Goal: Task Accomplishment & Management: Use online tool/utility

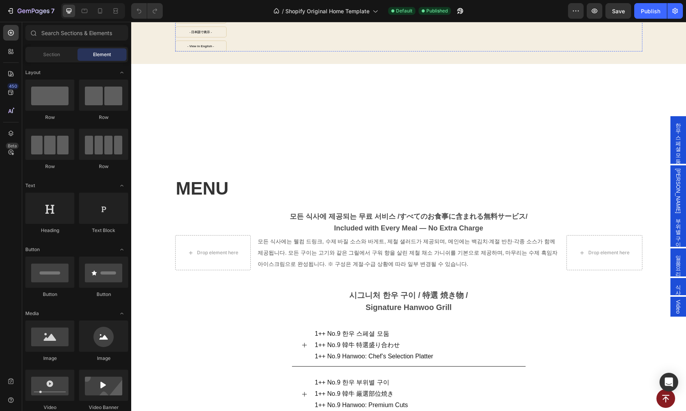
scroll to position [610, 0]
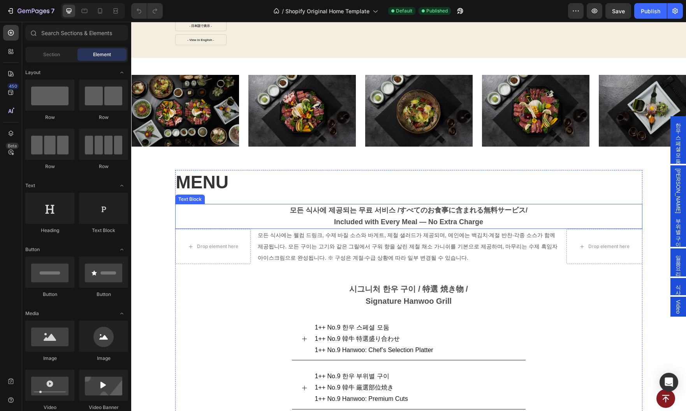
click at [362, 205] on p "모든 식사에 제공되는 무료 서비스 / すべてのお食事に含まれる無料サービス / Included with Every Meal — No Extra C…" at bounding box center [409, 216] width 466 height 23
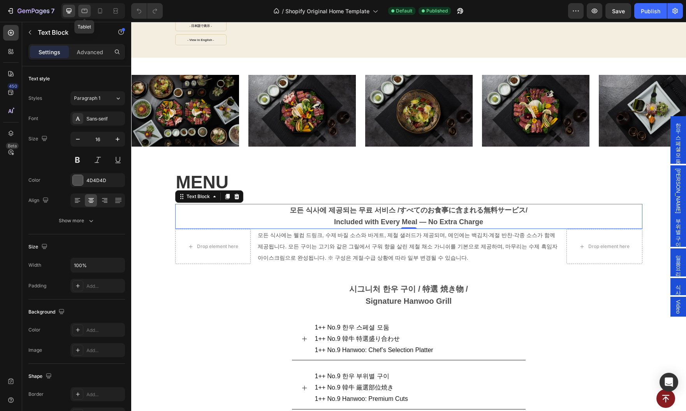
click at [86, 12] on icon at bounding box center [85, 11] width 6 height 4
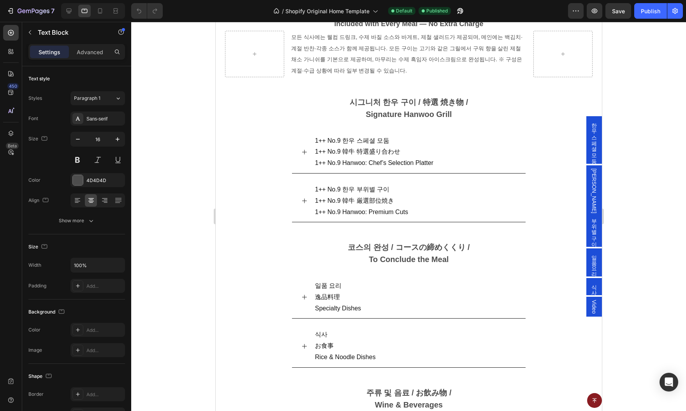
scroll to position [530, 0]
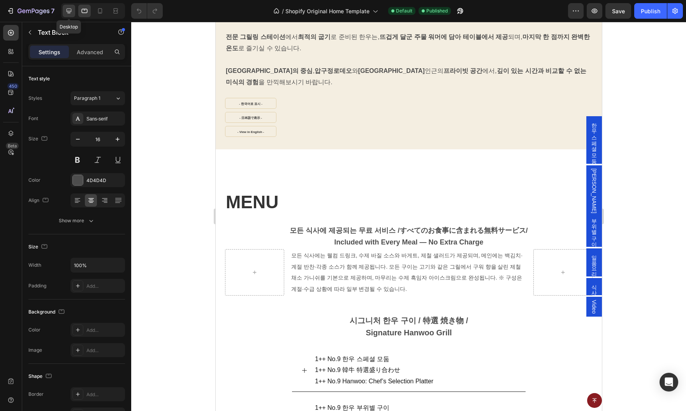
click at [72, 13] on icon at bounding box center [69, 11] width 8 height 8
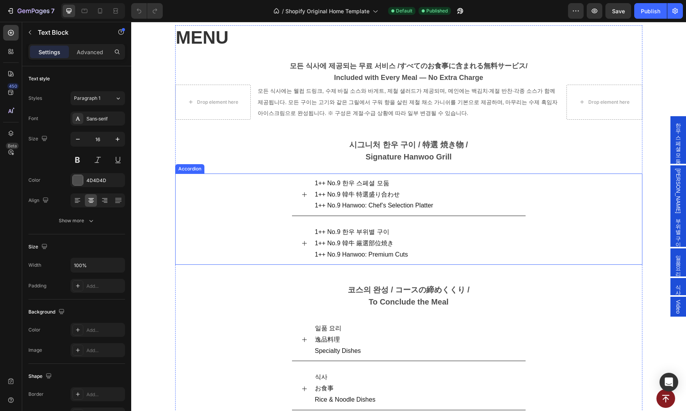
scroll to position [753, 0]
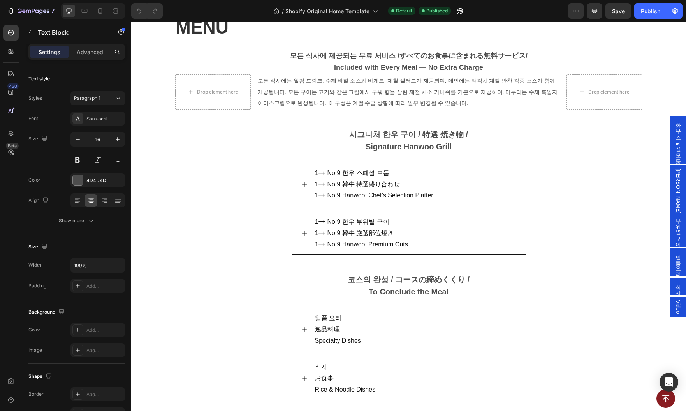
click at [370, 55] on strong "모든 식사에 제공되는 무료 서비스 /" at bounding box center [345, 56] width 110 height 8
click at [377, 62] on p "모든 식사에 제공되는 무료 서비스 / すべてのお食事に含まれる無料サービス / Included with Every Meal — No Extra C…" at bounding box center [409, 61] width 466 height 23
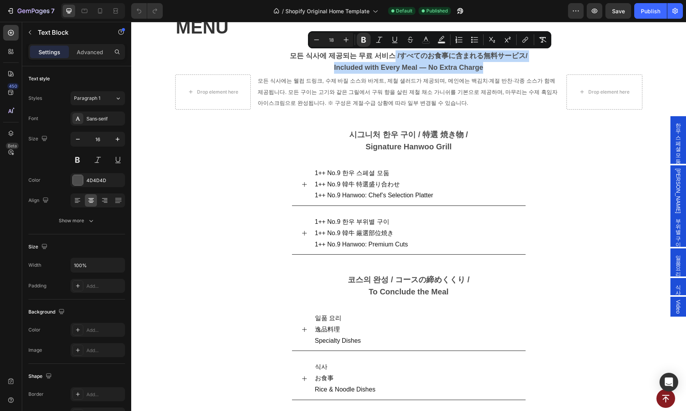
drag, startPoint x: 390, startPoint y: 53, endPoint x: 505, endPoint y: 69, distance: 116.0
click at [505, 69] on p "모든 식사에 제공되는 무료 서비스 / すべてのお食事に含まれる無料サービス / Included with Every Meal — No Extra C…" at bounding box center [409, 61] width 466 height 23
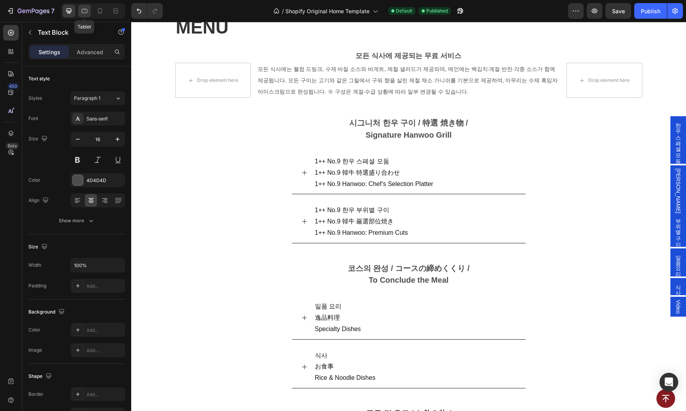
click at [87, 12] on icon at bounding box center [85, 11] width 6 height 4
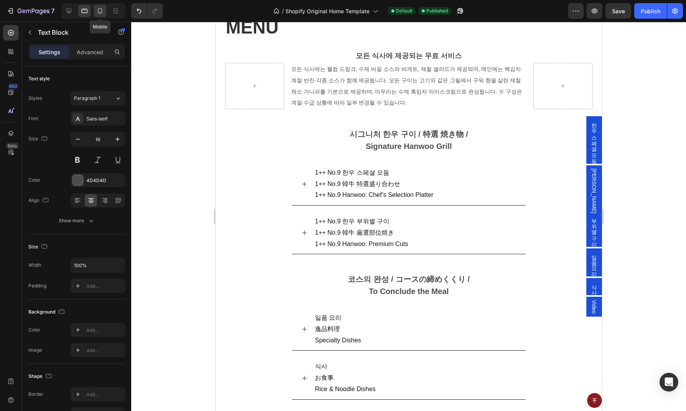
click at [96, 10] on icon at bounding box center [100, 11] width 8 height 8
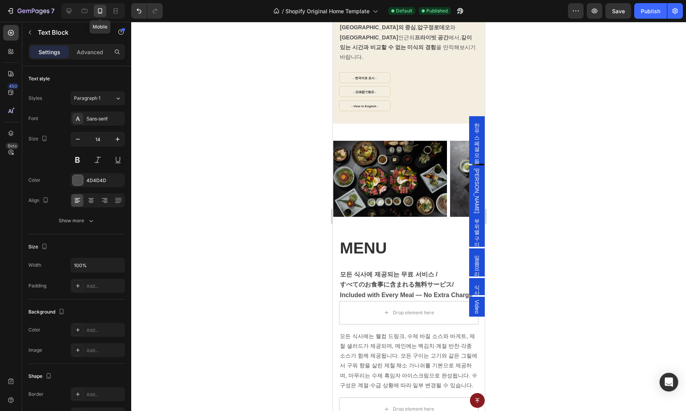
scroll to position [663, 0]
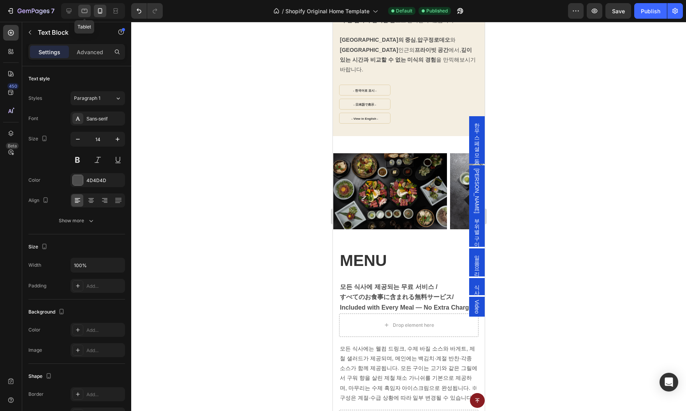
click at [86, 12] on icon at bounding box center [85, 11] width 6 height 4
type input "16"
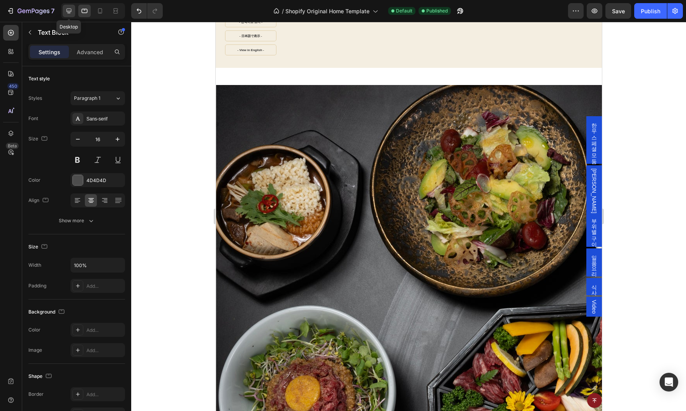
click at [71, 11] on icon at bounding box center [69, 11] width 5 height 5
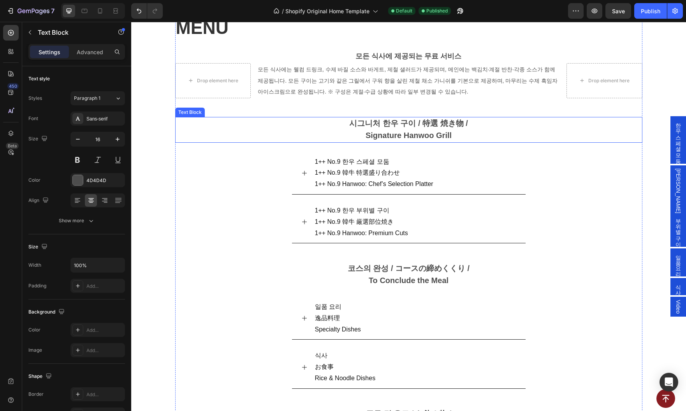
scroll to position [754, 0]
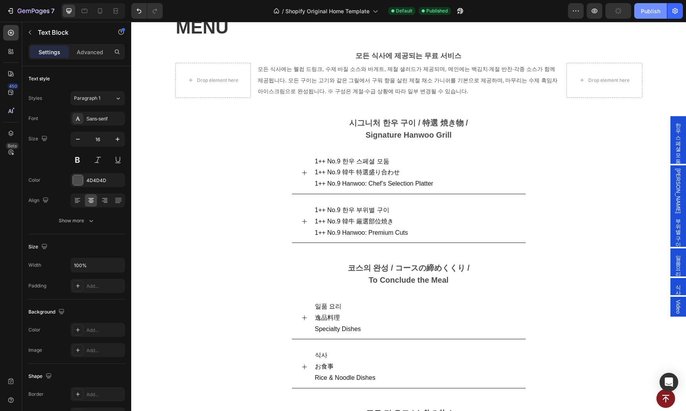
click at [652, 12] on div "Publish" at bounding box center [650, 11] width 19 height 8
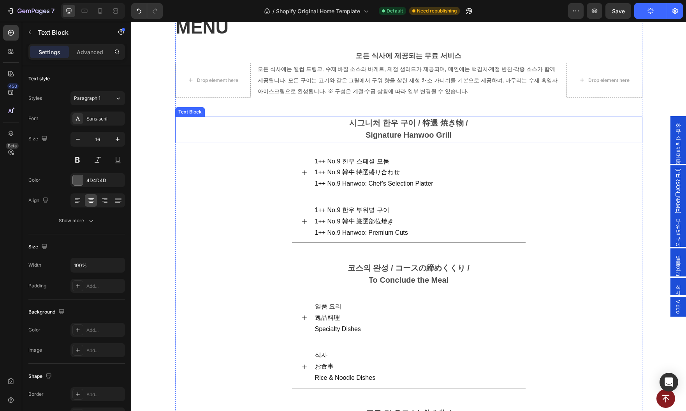
click at [379, 118] on strong "시그니처 한우 구이 / 特選 焼き物 /" at bounding box center [408, 122] width 118 height 9
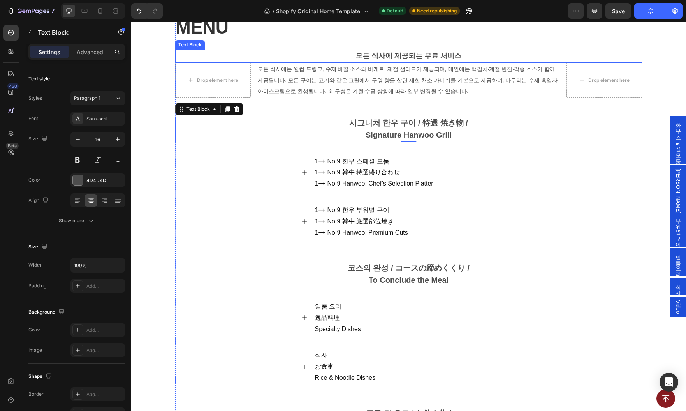
click at [381, 55] on strong "모든 식사에 제공되는 무료 서비스" at bounding box center [409, 56] width 106 height 8
click at [385, 118] on p "시그니처 한우 구이 / 特選 焼き物 / Signature Hanwoo Grill" at bounding box center [409, 129] width 466 height 24
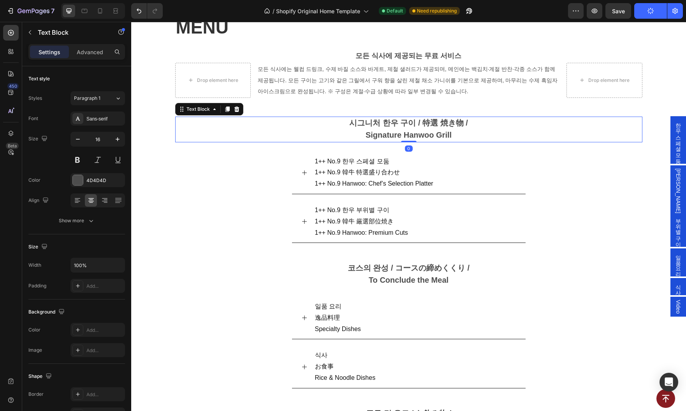
click at [385, 118] on p "시그니처 한우 구이 / 特選 焼き物 / Signature Hanwoo Grill" at bounding box center [409, 129] width 466 height 24
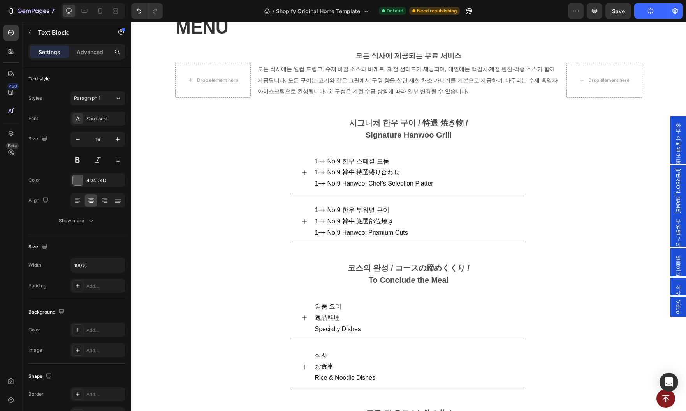
click at [380, 108] on div at bounding box center [380, 108] width 0 height 0
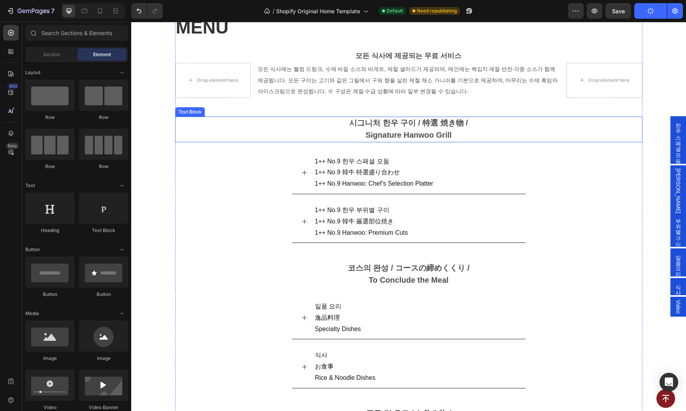
click at [385, 122] on strong "시그니처 한우 구이 / 特選 焼き物 /" at bounding box center [408, 122] width 118 height 9
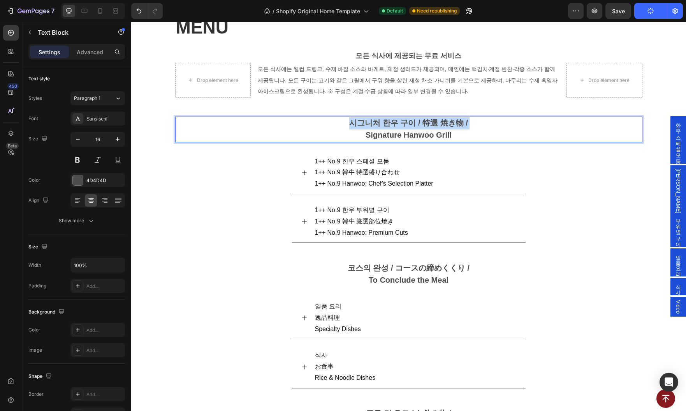
click at [385, 122] on strong "시그니처 한우 구이 / 特選 焼き物 /" at bounding box center [408, 122] width 118 height 9
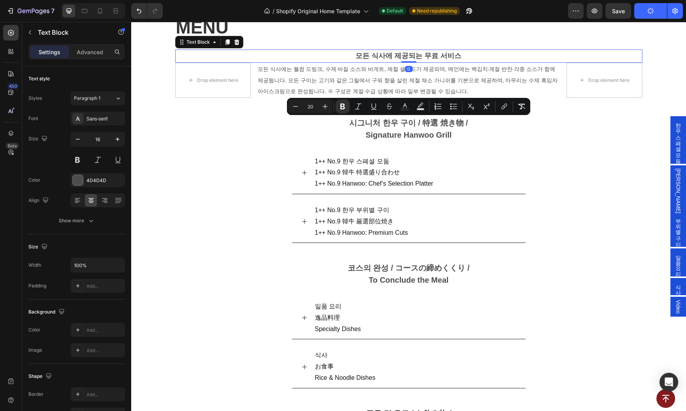
click at [379, 52] on strong "모든 식사에 제공되는 무료 서비스" at bounding box center [409, 56] width 106 height 8
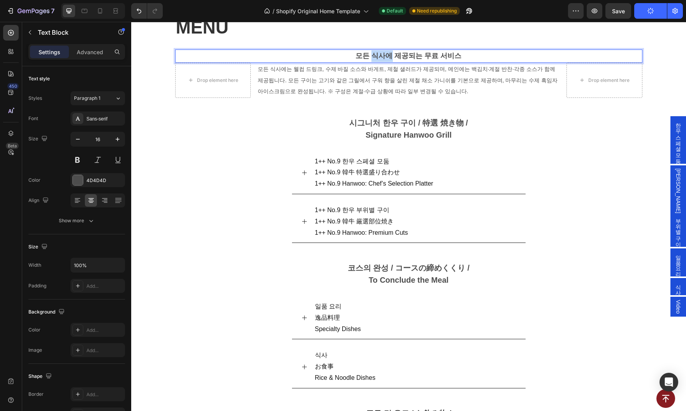
click at [379, 52] on strong "모든 식사에 제공되는 무료 서비스" at bounding box center [409, 56] width 106 height 8
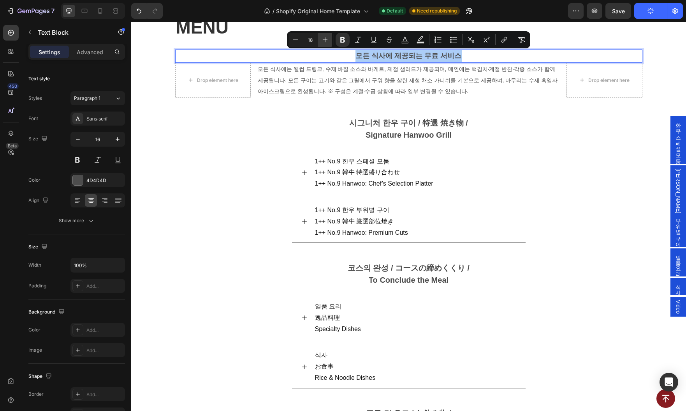
click at [325, 42] on icon "Editor contextual toolbar" at bounding box center [325, 39] width 5 height 5
type input "20"
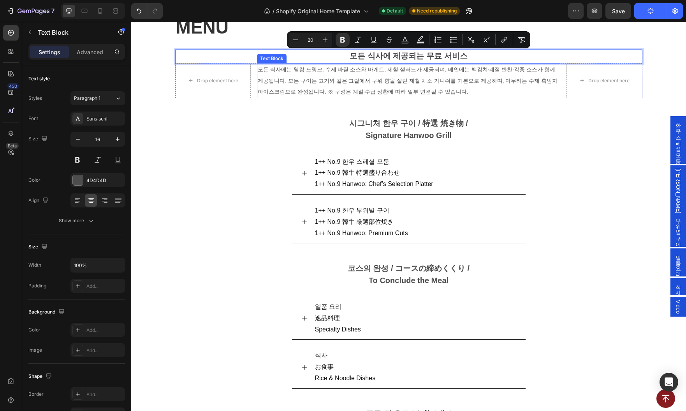
click at [372, 93] on span "모든 식사에는 웰컴 드링크, 수제 바질 소스와 바게트, 제철 샐러드가 제공되며, 메인에는 백김치·계절 반찬·각종 소스가 함께 제공됩니다. 모든…" at bounding box center [408, 80] width 300 height 29
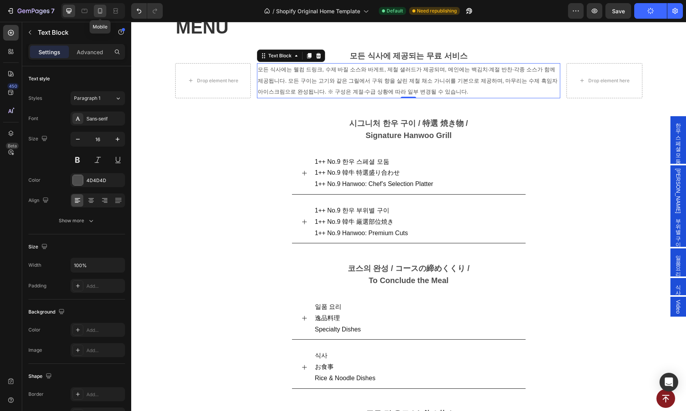
click at [101, 14] on icon at bounding box center [100, 11] width 8 height 8
type input "14"
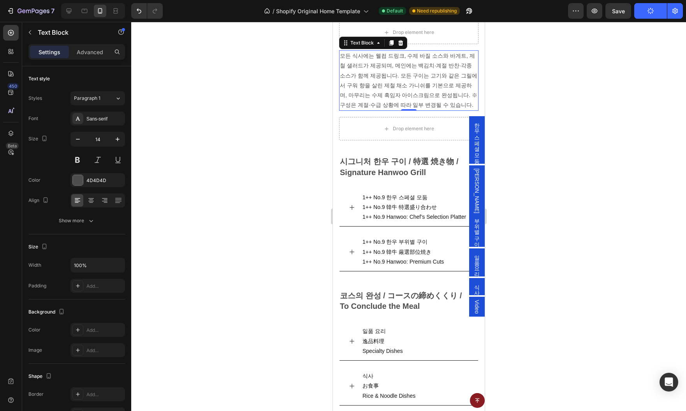
scroll to position [801, 0]
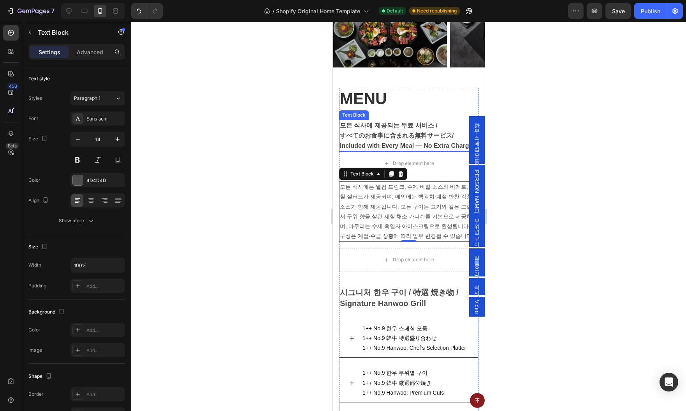
click at [408, 140] on p "すべてのお食事に含まれる無料サービス / Included with Every Meal — No Extra Charge" at bounding box center [409, 141] width 138 height 20
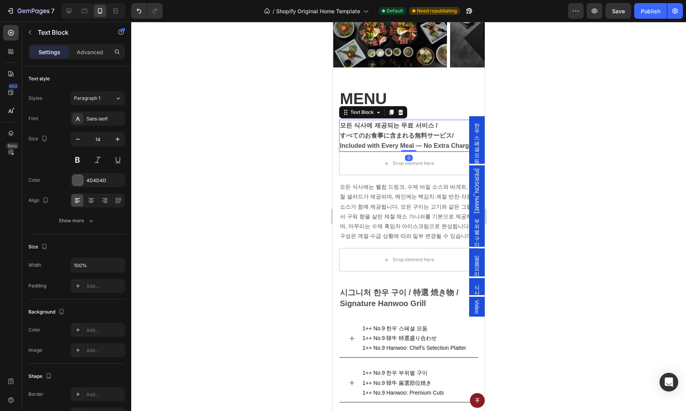
click at [408, 140] on p "すべてのお食事に含まれる無料サービス / Included with Every Meal — No Extra Charge" at bounding box center [409, 141] width 138 height 20
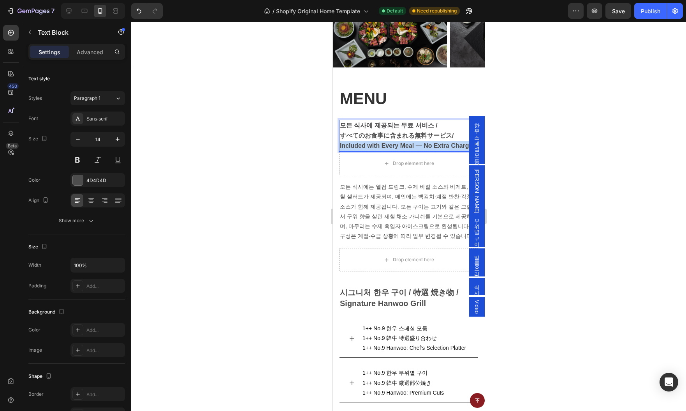
click at [408, 140] on p "すべてのお食事に含まれる無料サービス / Included with Every Meal — No Extra Charge" at bounding box center [409, 141] width 138 height 20
click at [410, 134] on strong "すべてのお食事に含まれる無料サービス" at bounding box center [396, 135] width 112 height 7
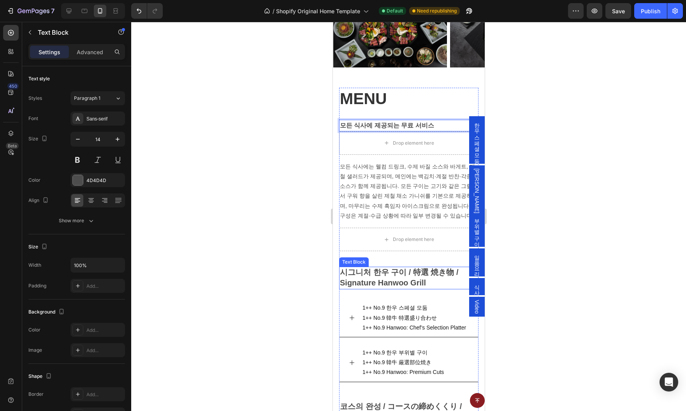
click at [392, 273] on strong "시그니처 한우 구이 / 特選 焼き物 /" at bounding box center [399, 272] width 118 height 9
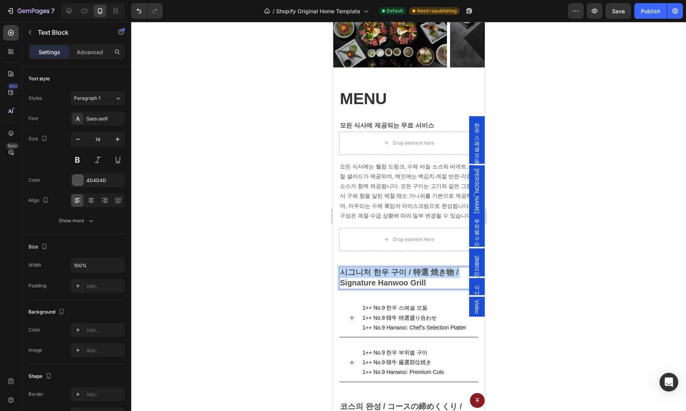
click at [392, 273] on strong "시그니처 한우 구이 / 特選 焼き物 /" at bounding box center [399, 272] width 118 height 9
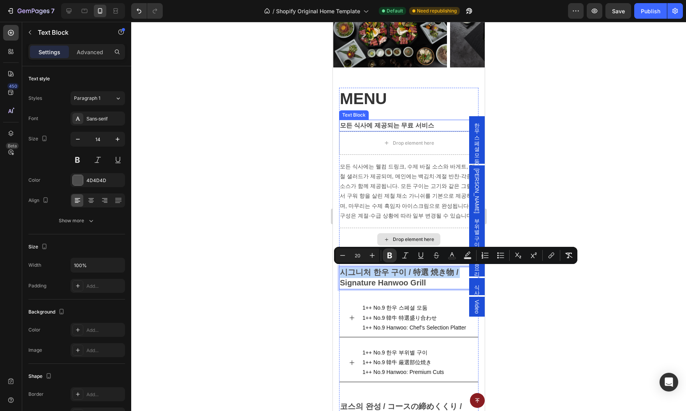
click at [383, 124] on strong "모든 식사에 제공되는 무료 서비스" at bounding box center [387, 125] width 94 height 7
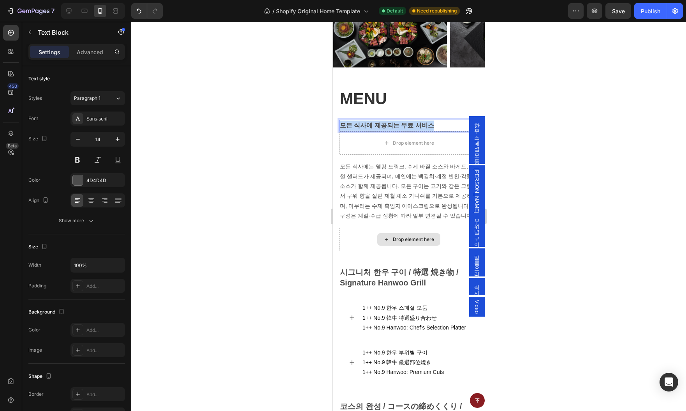
click at [383, 124] on strong "모든 식사에 제공되는 무료 서비스" at bounding box center [387, 125] width 94 height 7
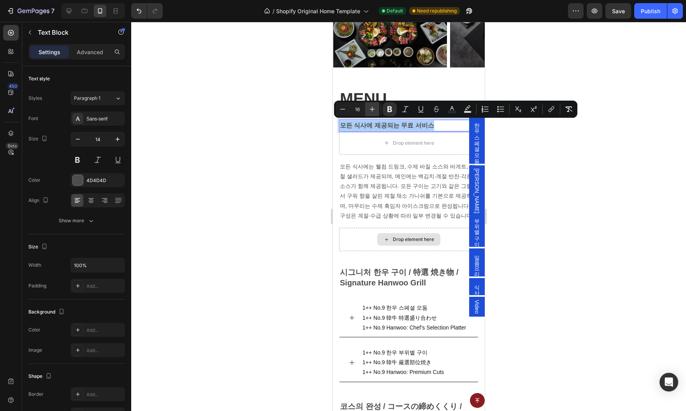
click at [370, 110] on icon "Editor contextual toolbar" at bounding box center [373, 109] width 8 height 8
type input "20"
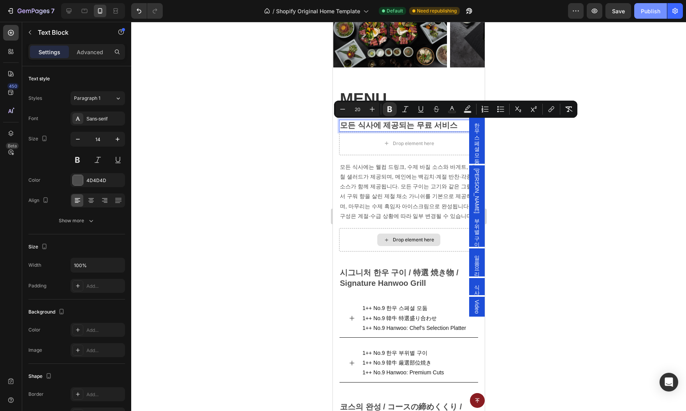
click at [655, 9] on div "Publish" at bounding box center [650, 11] width 19 height 8
